Goal: Find specific page/section: Find specific page/section

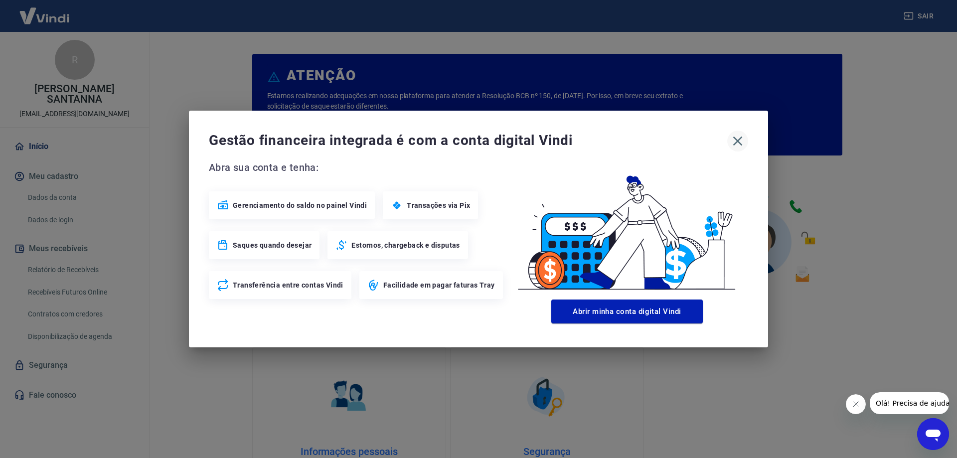
click at [744, 138] on icon "button" at bounding box center [737, 141] width 16 height 16
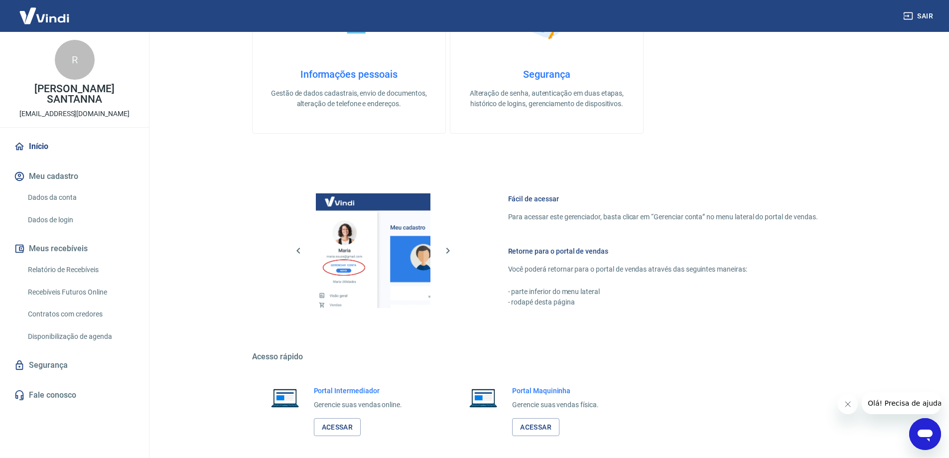
scroll to position [422, 0]
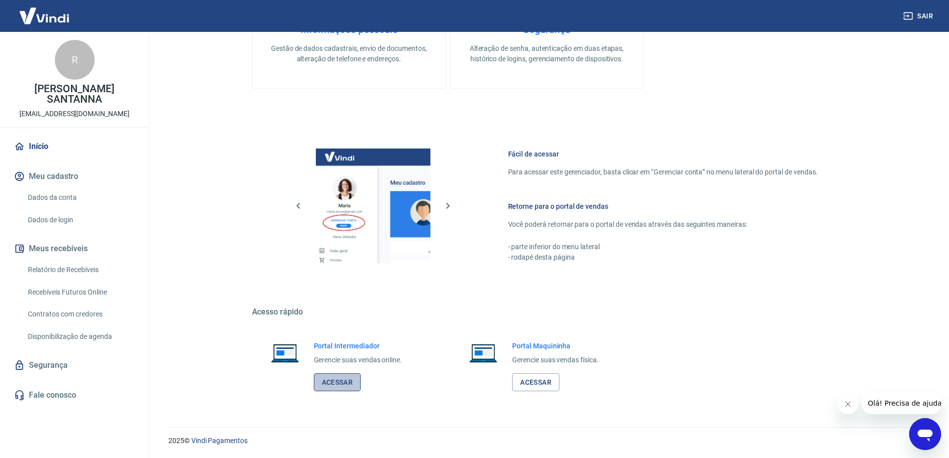
click at [346, 383] on link "Acessar" at bounding box center [337, 382] width 47 height 18
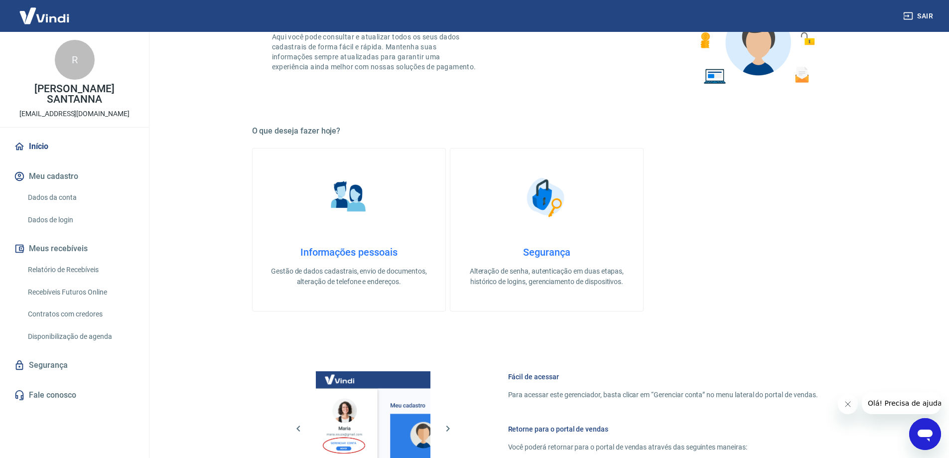
scroll to position [0, 0]
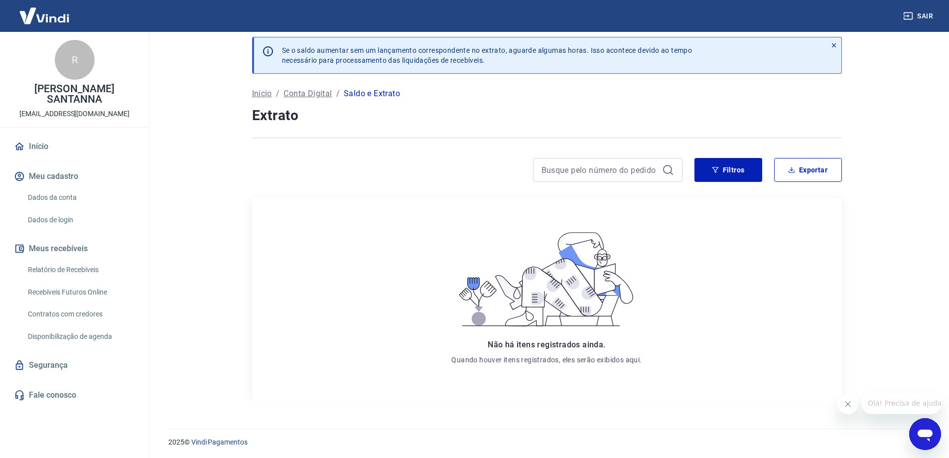
scroll to position [9, 0]
click at [98, 270] on link "Relatório de Recebíveis" at bounding box center [80, 270] width 113 height 20
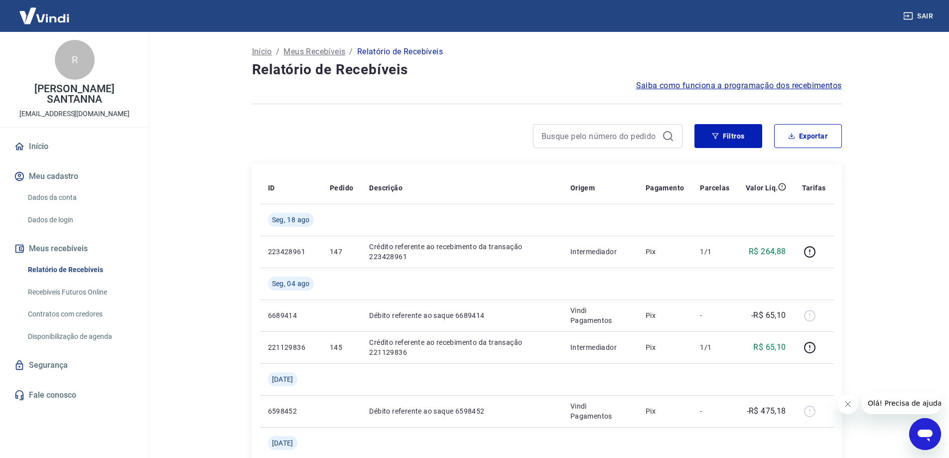
click at [82, 148] on link "Início" at bounding box center [74, 147] width 125 height 22
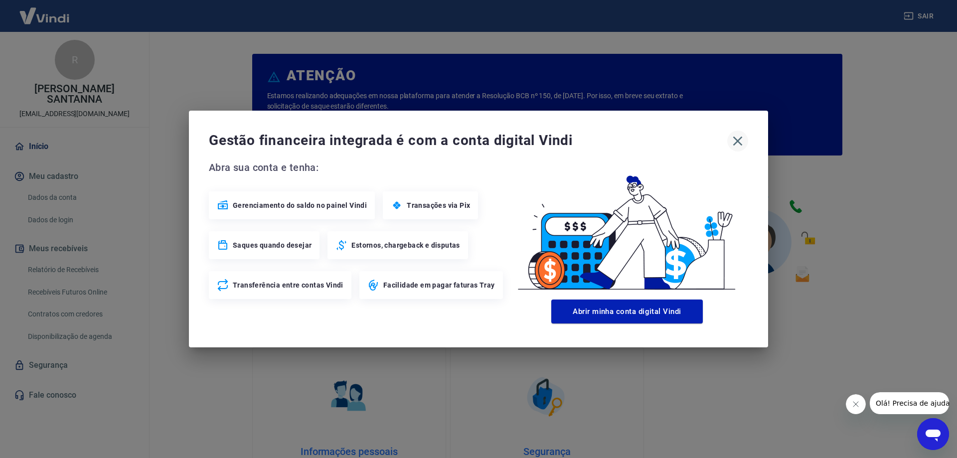
click at [737, 141] on icon "button" at bounding box center [737, 141] width 9 height 9
